Goal: Task Accomplishment & Management: Manage account settings

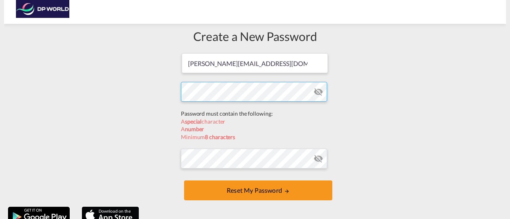
click at [212, 108] on form "[PERSON_NAME][EMAIL_ADDRESS][DOMAIN_NAME] Password must contain the following: …" at bounding box center [255, 128] width 148 height 150
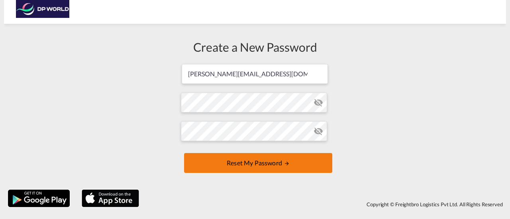
click at [261, 160] on button "Reset my password" at bounding box center [258, 163] width 148 height 20
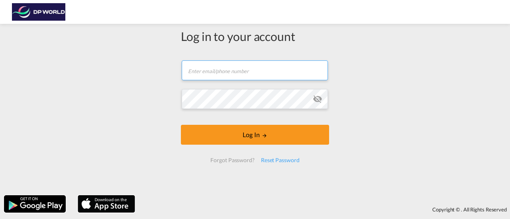
type input "[PERSON_NAME][EMAIL_ADDRESS][DOMAIN_NAME]"
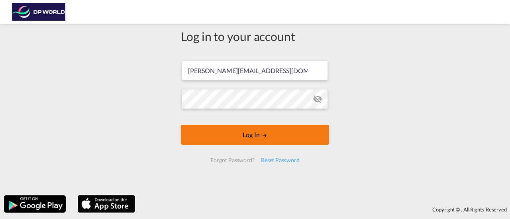
click at [264, 131] on button "Log In" at bounding box center [255, 135] width 148 height 20
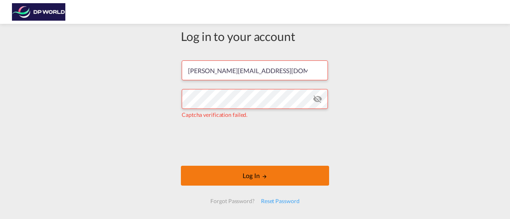
click at [256, 173] on button "Log In" at bounding box center [255, 176] width 148 height 20
